Goal: Information Seeking & Learning: Check status

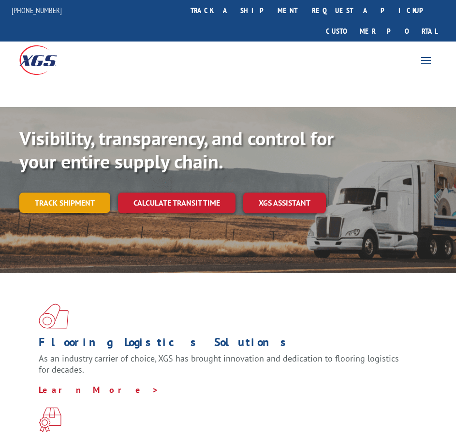
click at [83, 193] on link "Track shipment" at bounding box center [64, 203] width 91 height 20
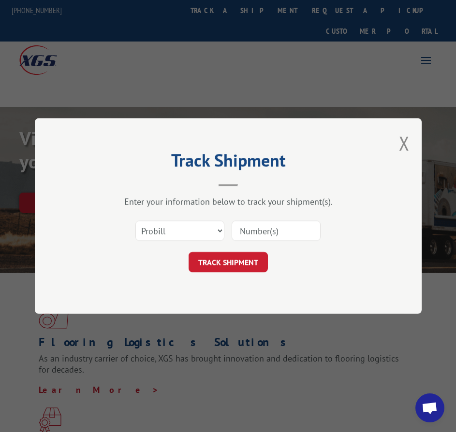
click at [258, 233] on input at bounding box center [275, 231] width 89 height 20
paste input "5169794"
type input "5169794"
click at [245, 256] on button "TRACK SHIPMENT" at bounding box center [227, 262] width 79 height 20
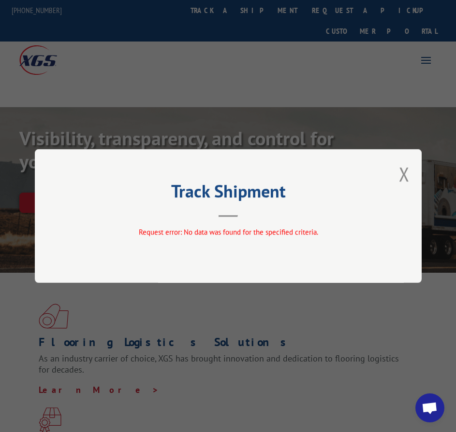
click at [404, 172] on button "Close modal" at bounding box center [404, 174] width 11 height 26
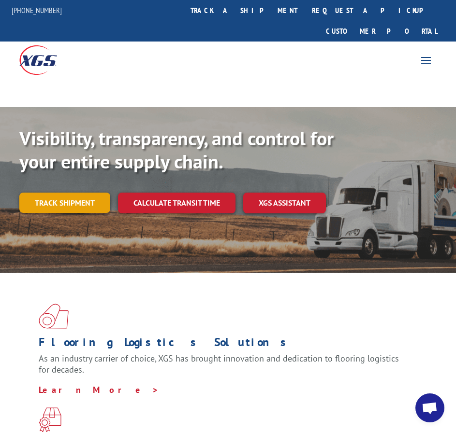
click at [81, 193] on link "Track shipment" at bounding box center [64, 203] width 91 height 20
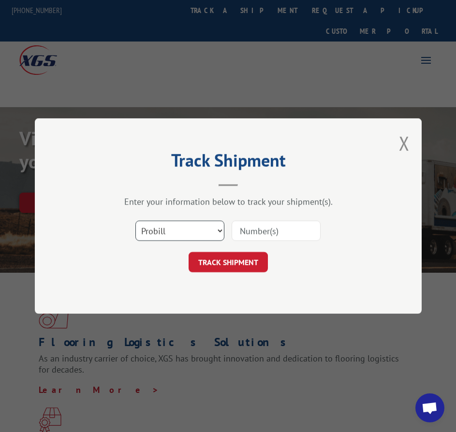
click at [204, 230] on select "Select category... Probill BOL PO" at bounding box center [179, 231] width 89 height 20
select select "bol"
click at [135, 221] on select "Select category... Probill BOL PO" at bounding box center [179, 231] width 89 height 20
click at [248, 230] on input at bounding box center [275, 231] width 89 height 20
paste input "5169794"
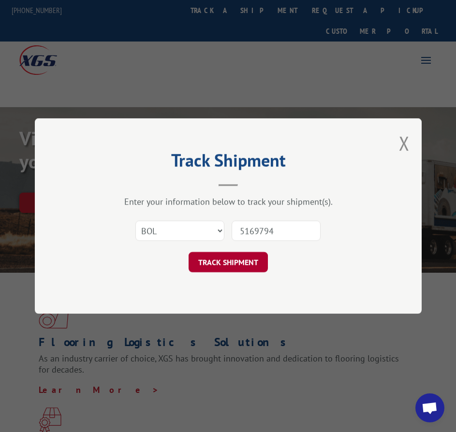
type input "5169794"
click at [247, 256] on button "TRACK SHIPMENT" at bounding box center [227, 262] width 79 height 20
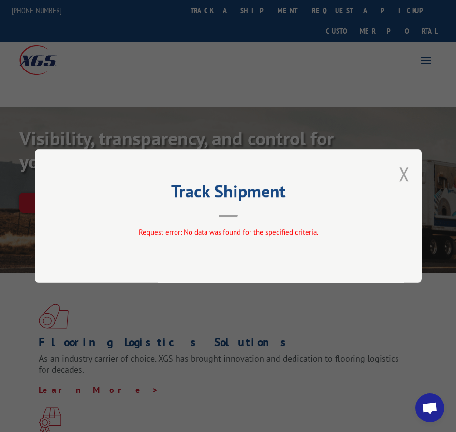
click at [402, 174] on button "Close modal" at bounding box center [404, 174] width 11 height 26
